Goal: Book appointment/travel/reservation

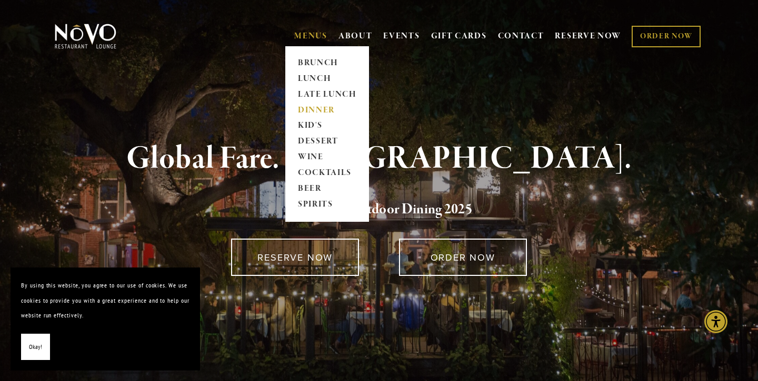
click at [321, 114] on link "DINNER" at bounding box center [327, 111] width 66 height 16
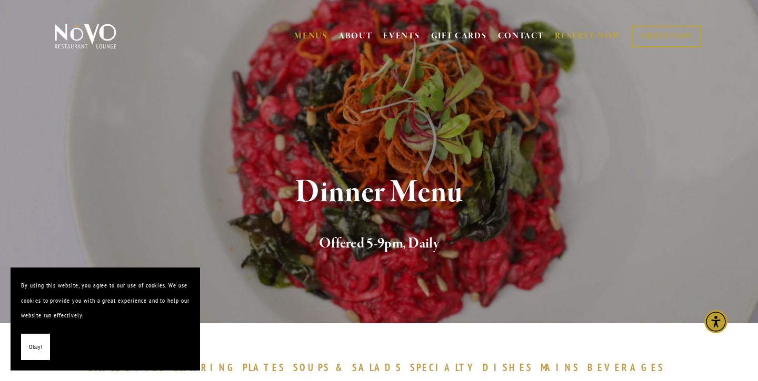
click at [600, 34] on link "RESERVE NOW" at bounding box center [588, 36] width 66 height 20
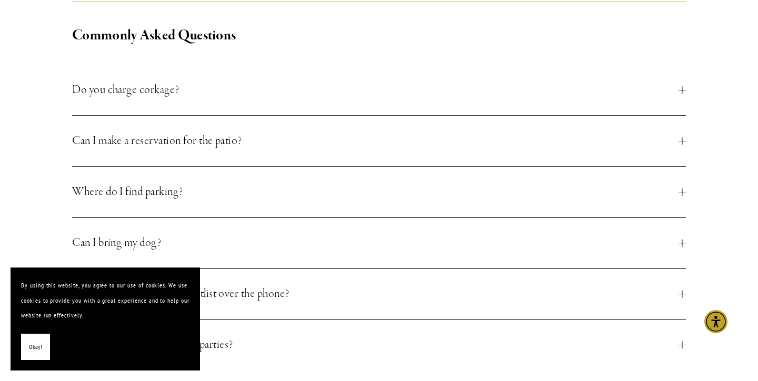
scroll to position [456, 0]
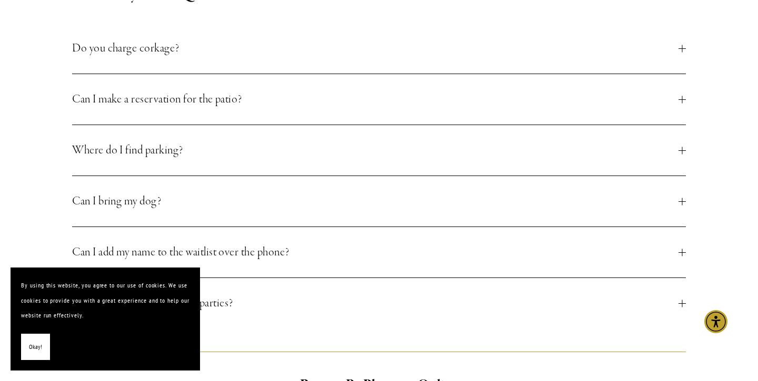
click at [301, 113] on button "Can I make a reservation for the patio?" at bounding box center [378, 99] width 613 height 51
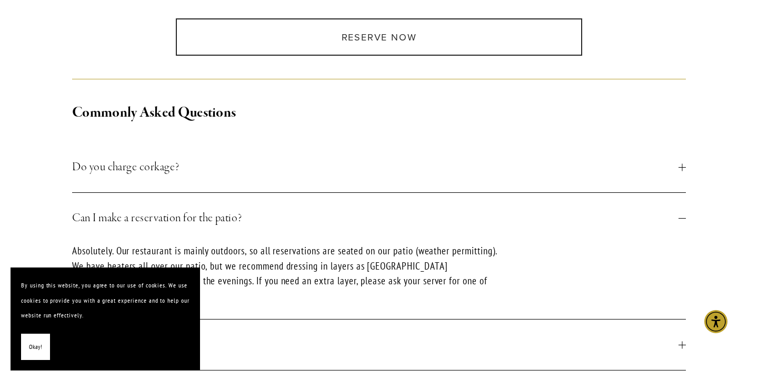
scroll to position [308, 0]
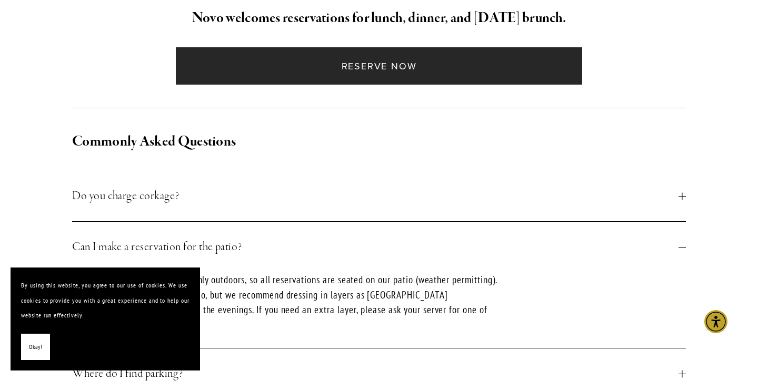
click at [404, 73] on link "Reserve Now" at bounding box center [379, 65] width 406 height 37
